Goal: Transaction & Acquisition: Purchase product/service

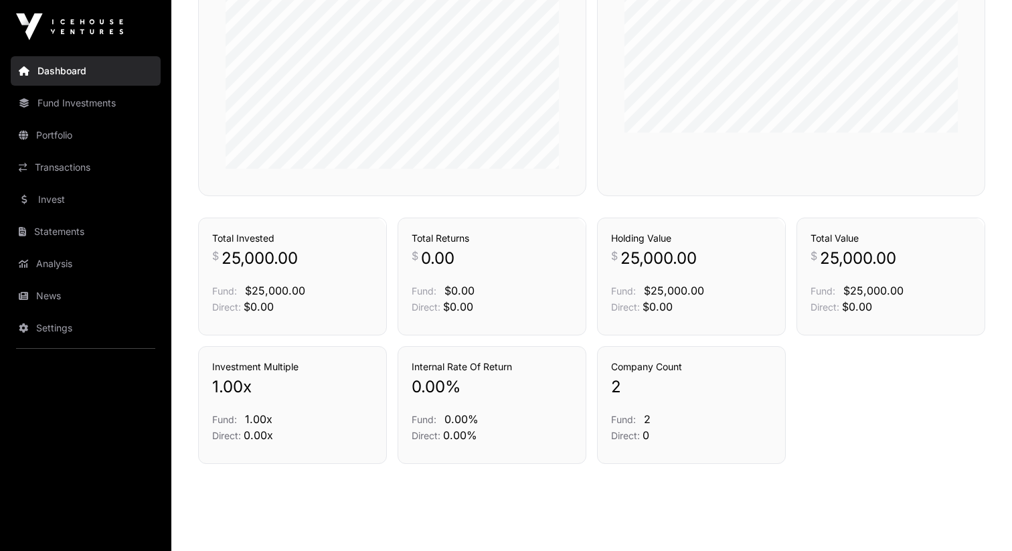
scroll to position [873, 0]
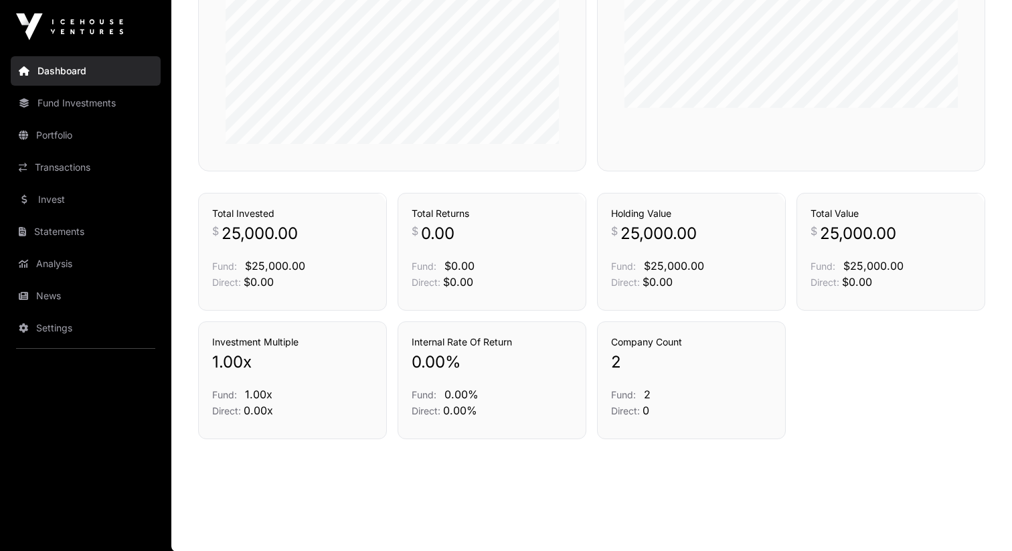
click at [80, 128] on link "Portfolio" at bounding box center [86, 134] width 150 height 29
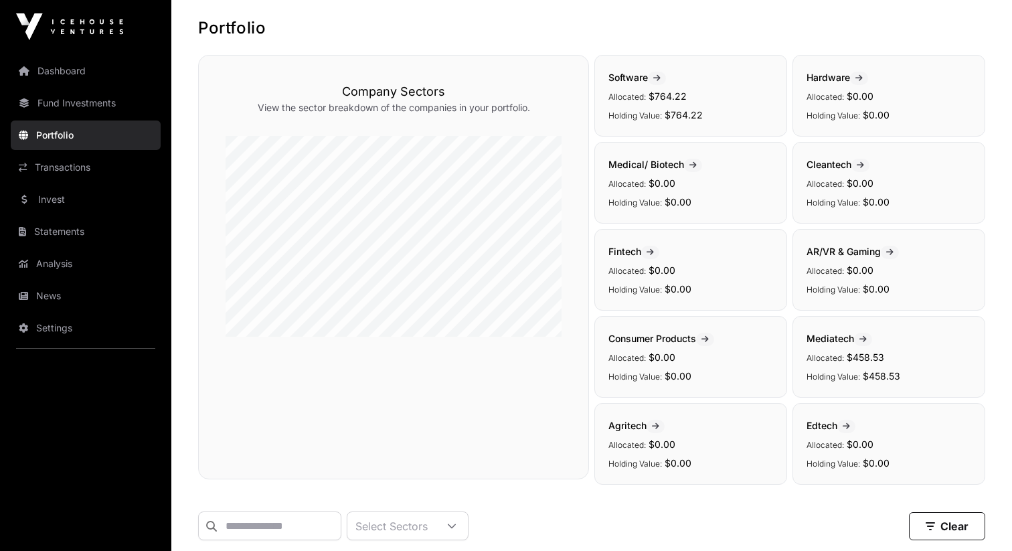
scroll to position [126, 0]
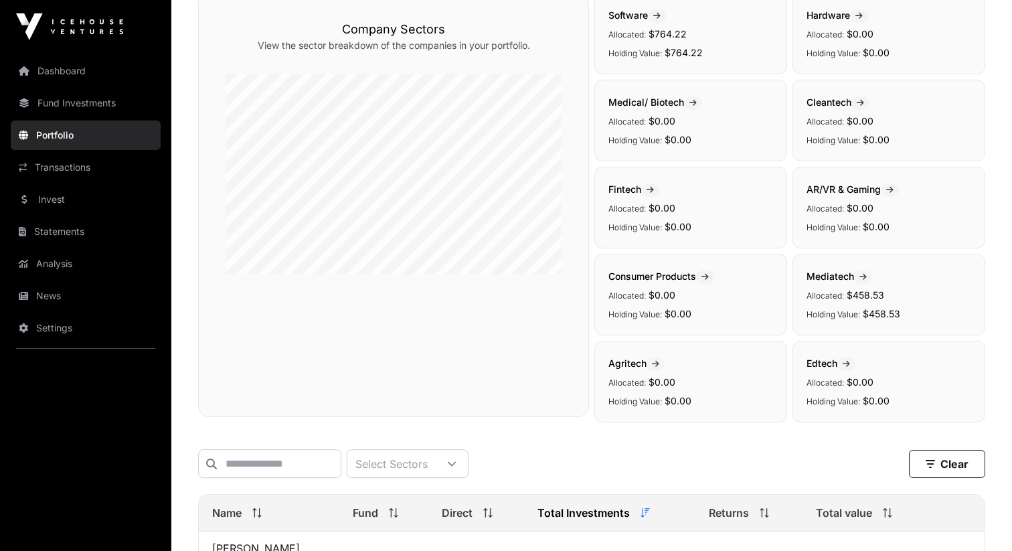
click at [61, 199] on link "Invest" at bounding box center [86, 199] width 150 height 29
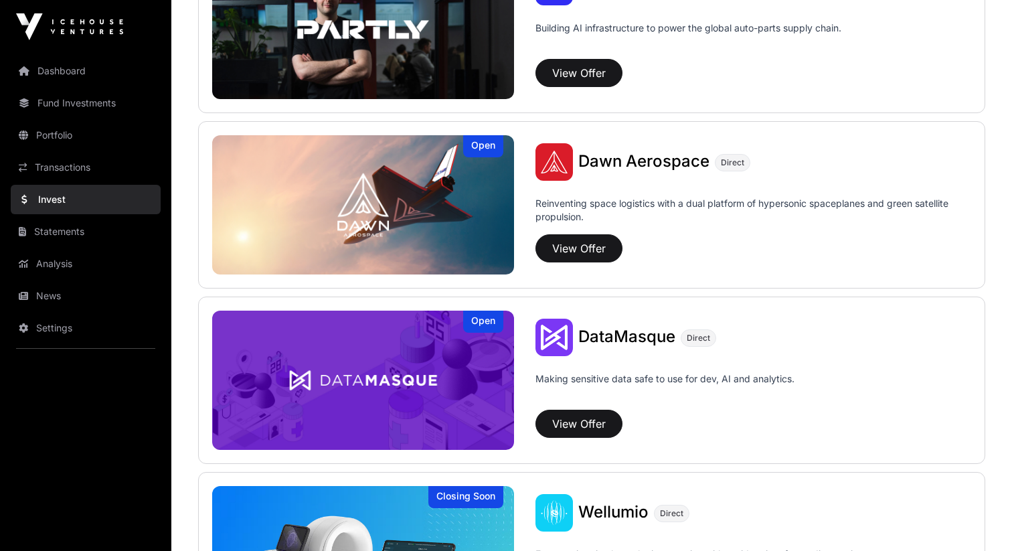
scroll to position [1277, 0]
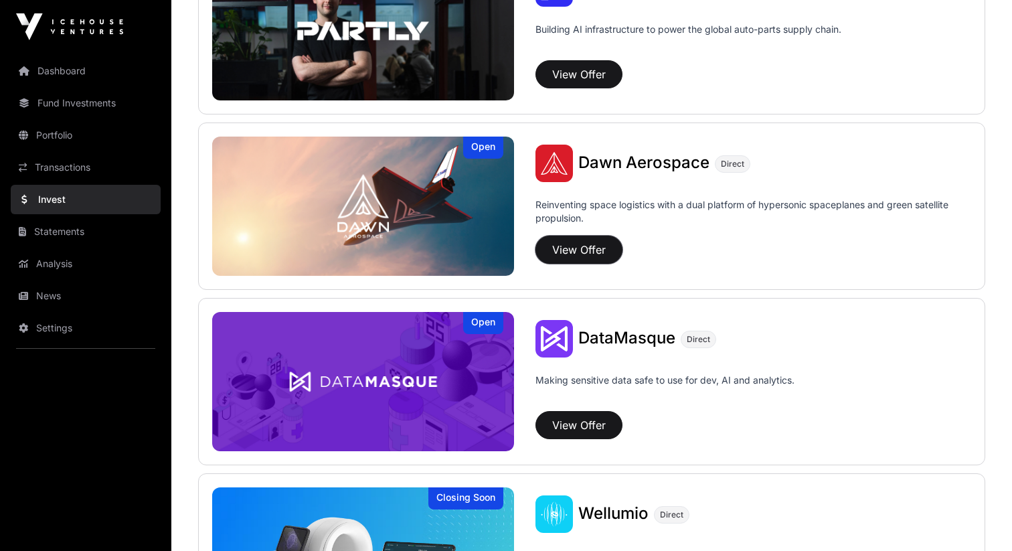
click at [589, 238] on button "View Offer" at bounding box center [578, 250] width 87 height 28
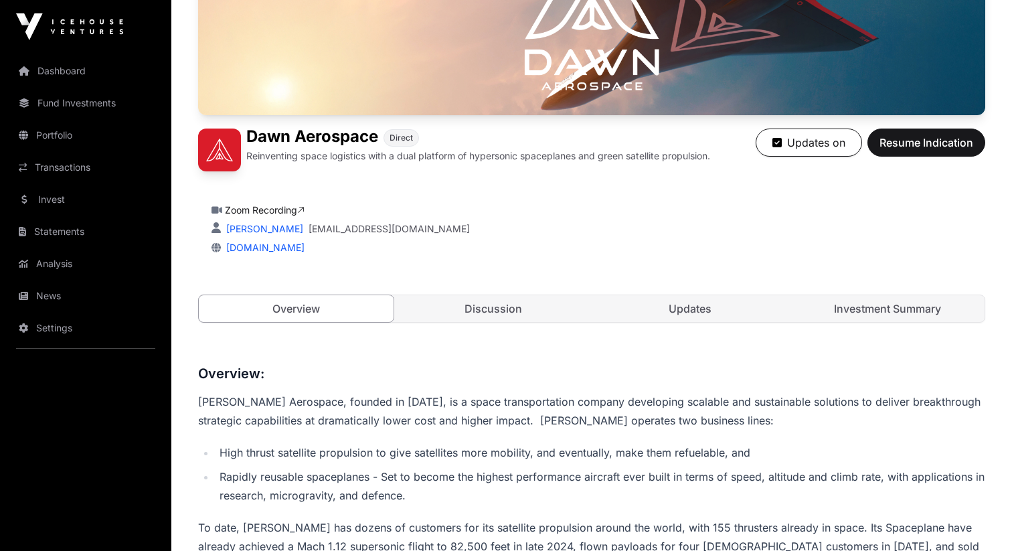
scroll to position [348, 0]
